Goal: Task Accomplishment & Management: Use online tool/utility

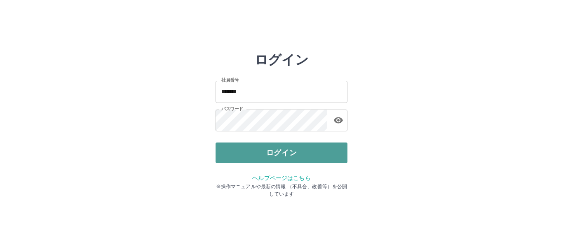
click at [253, 154] on button "ログイン" at bounding box center [282, 153] width 132 height 21
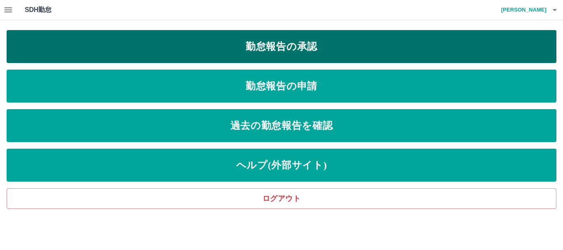
click at [184, 44] on link "勤怠報告の承認" at bounding box center [282, 46] width 550 height 33
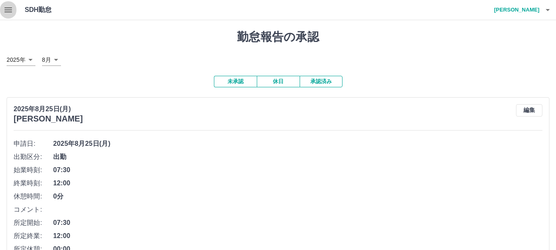
click at [6, 10] on icon "button" at bounding box center [8, 9] width 7 height 5
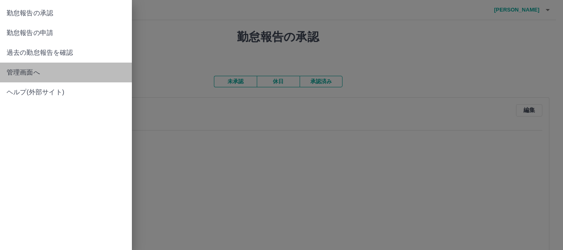
click at [23, 70] on span "管理画面へ" at bounding box center [66, 73] width 119 height 10
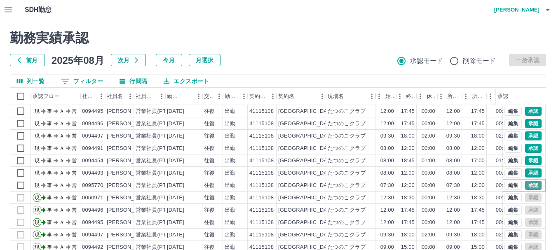
click at [525, 183] on button "承認" at bounding box center [533, 185] width 16 height 9
click at [527, 172] on button "承認" at bounding box center [533, 173] width 16 height 9
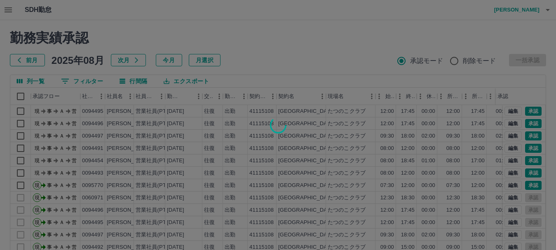
click at [527, 172] on div at bounding box center [278, 125] width 556 height 250
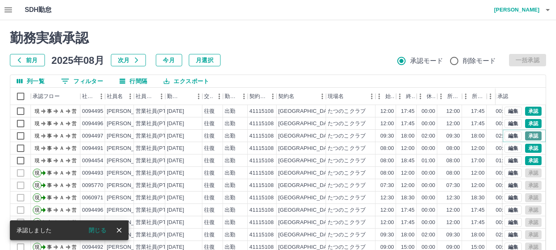
click at [529, 136] on button "承認" at bounding box center [533, 135] width 16 height 9
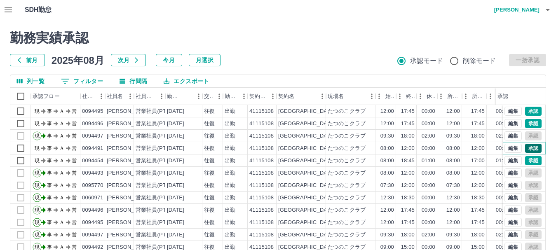
click at [525, 150] on button "承認" at bounding box center [533, 148] width 16 height 9
click at [525, 120] on button "承認" at bounding box center [533, 123] width 16 height 9
click at [525, 110] on button "承認" at bounding box center [533, 111] width 16 height 9
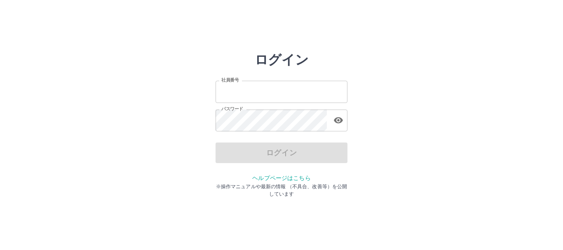
type input "*******"
click at [279, 148] on div "ログイン" at bounding box center [282, 153] width 132 height 21
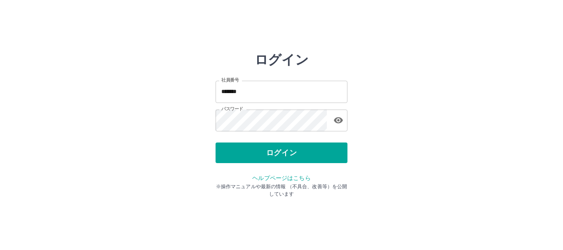
click at [279, 148] on button "ログイン" at bounding box center [282, 153] width 132 height 21
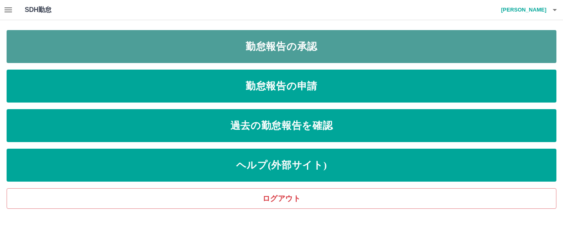
click at [161, 45] on link "勤怠報告の承認" at bounding box center [282, 46] width 550 height 33
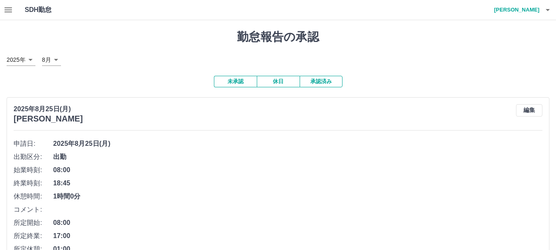
click at [289, 84] on button "休日" at bounding box center [278, 82] width 43 height 12
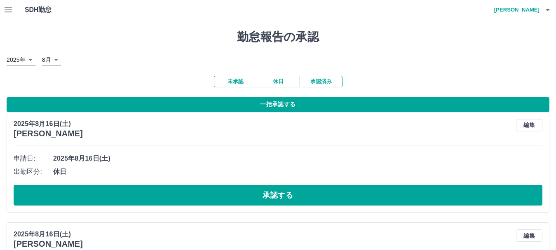
click at [259, 110] on button "一括承認する" at bounding box center [278, 104] width 543 height 15
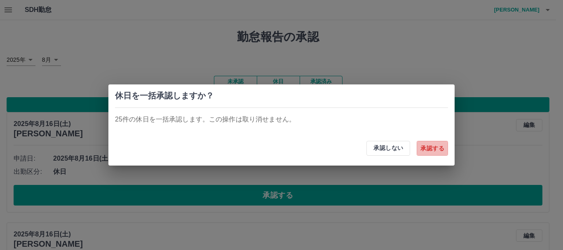
click at [430, 151] on button "承認する" at bounding box center [432, 148] width 31 height 15
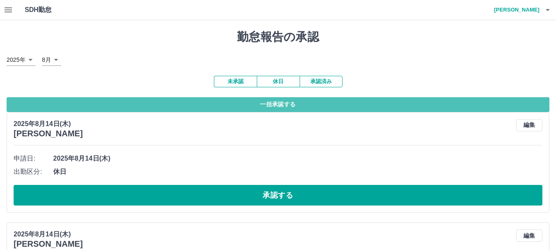
click at [284, 105] on button "一括承認する" at bounding box center [278, 104] width 543 height 15
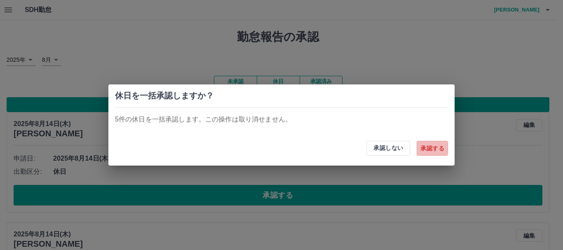
click at [425, 154] on button "承認する" at bounding box center [432, 148] width 31 height 15
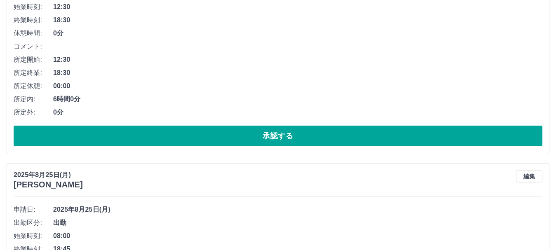
scroll to position [165, 0]
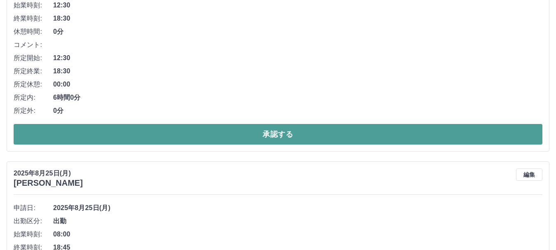
click at [284, 136] on button "承認する" at bounding box center [278, 134] width 529 height 21
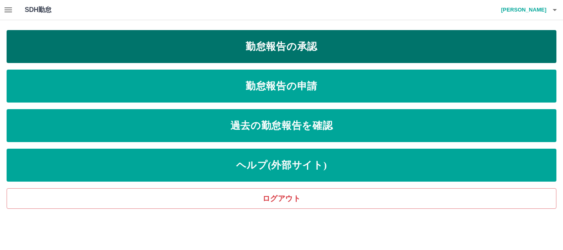
click at [64, 45] on link "勤怠報告の承認" at bounding box center [282, 46] width 550 height 33
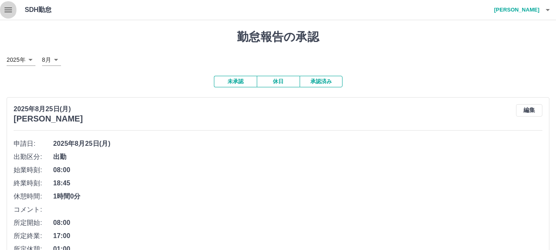
click at [6, 12] on icon "button" at bounding box center [8, 9] width 7 height 5
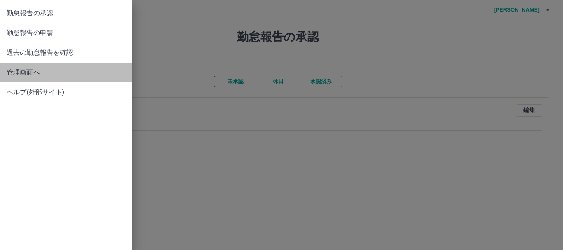
click at [20, 72] on span "管理画面へ" at bounding box center [66, 73] width 119 height 10
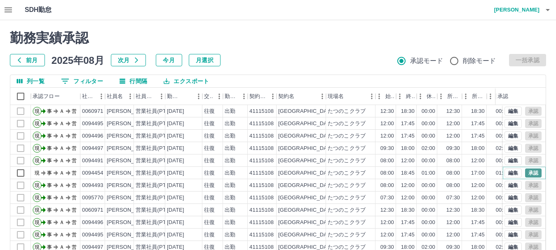
click at [525, 174] on button "承認" at bounding box center [533, 173] width 16 height 9
